Goal: Contribute content

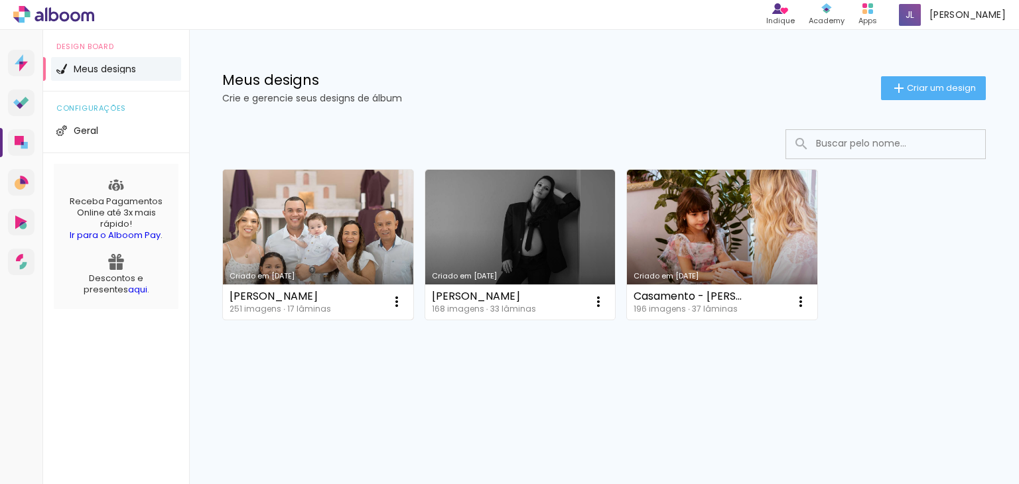
click at [267, 226] on link "Criado em [DATE]" at bounding box center [318, 245] width 190 height 150
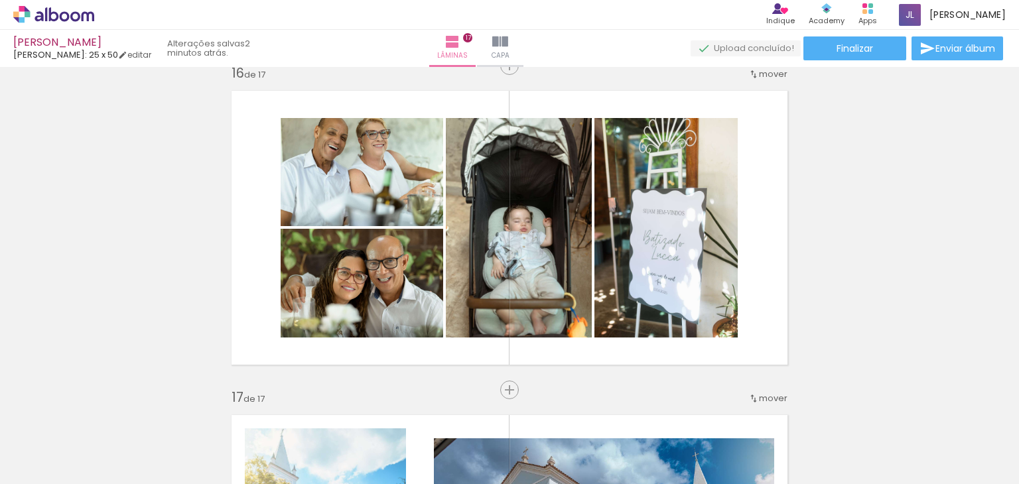
scroll to position [4883, 0]
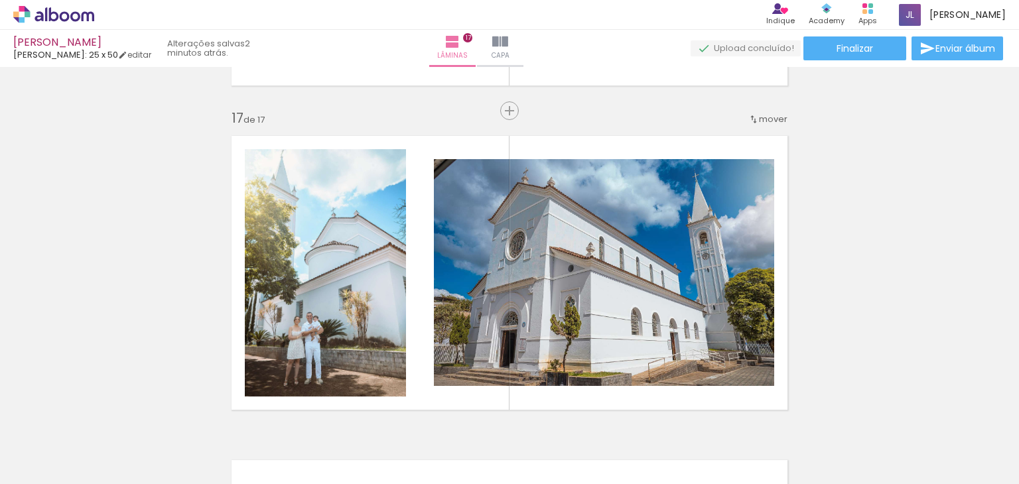
scroll to position [0, 4205]
